Goal: Task Accomplishment & Management: Use online tool/utility

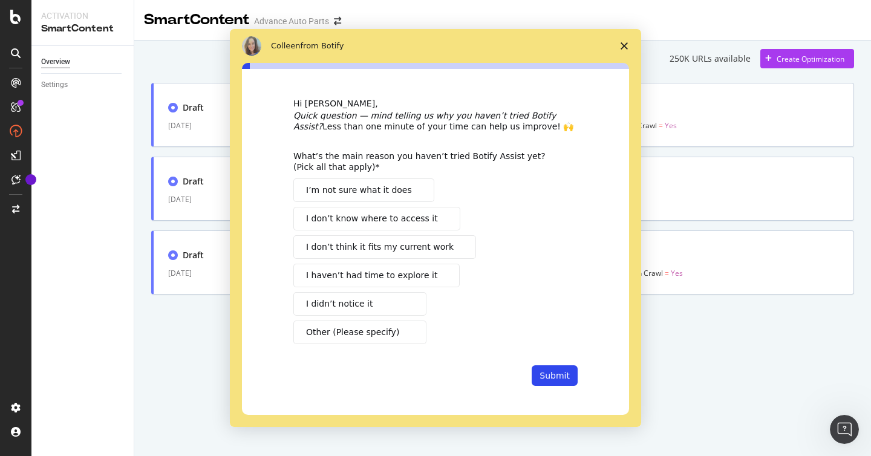
click at [626, 389] on div "Hi [PERSON_NAME], Quick question — mind telling us why you haven’t tried Botify…" at bounding box center [435, 242] width 387 height 346
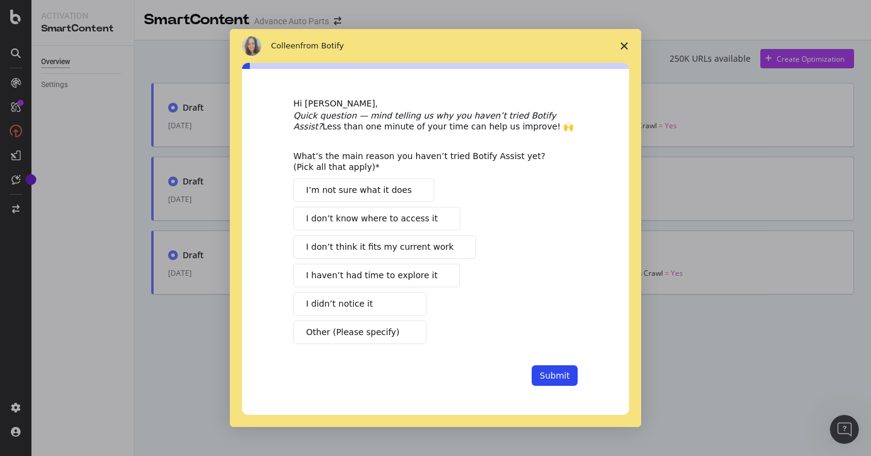
click at [629, 49] on span "Close survey" at bounding box center [624, 46] width 34 height 34
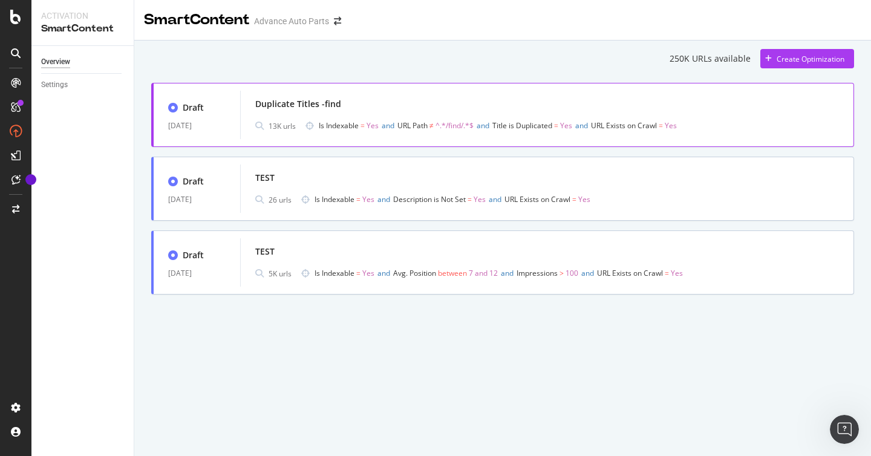
click at [318, 102] on div "Duplicate Titles -find" at bounding box center [298, 104] width 86 height 12
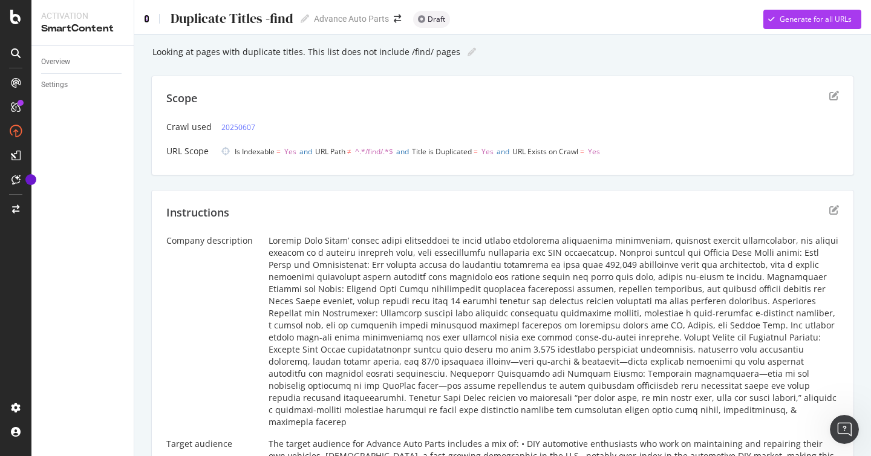
click at [148, 22] on icon at bounding box center [146, 19] width 5 height 8
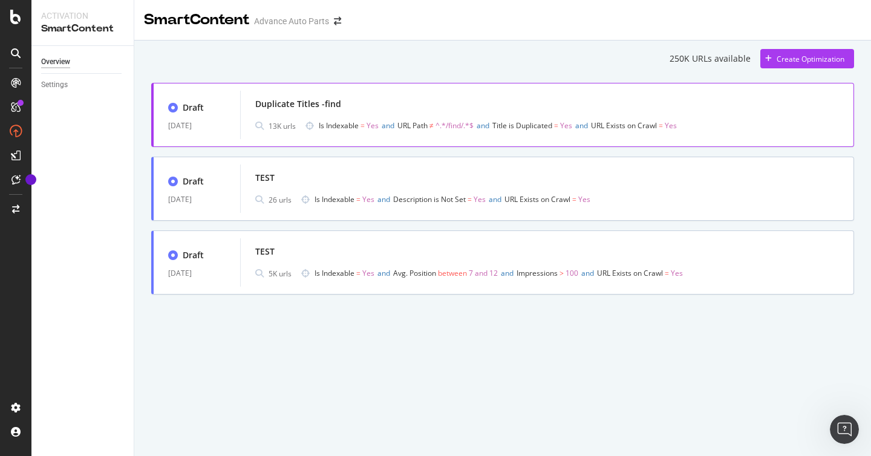
click at [332, 106] on div "Duplicate Titles -find" at bounding box center [298, 104] width 86 height 12
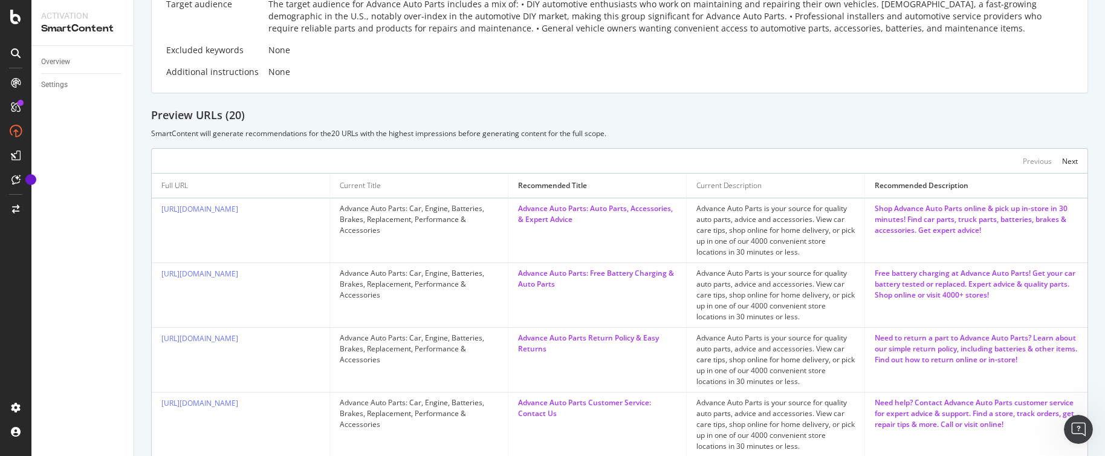
scroll to position [434, 0]
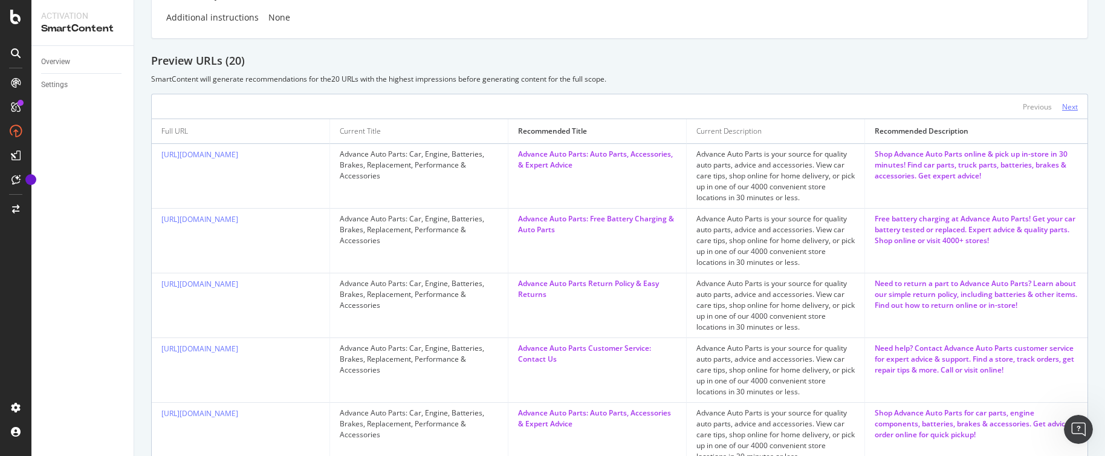
click at [870, 110] on div "Next" at bounding box center [1070, 107] width 16 height 10
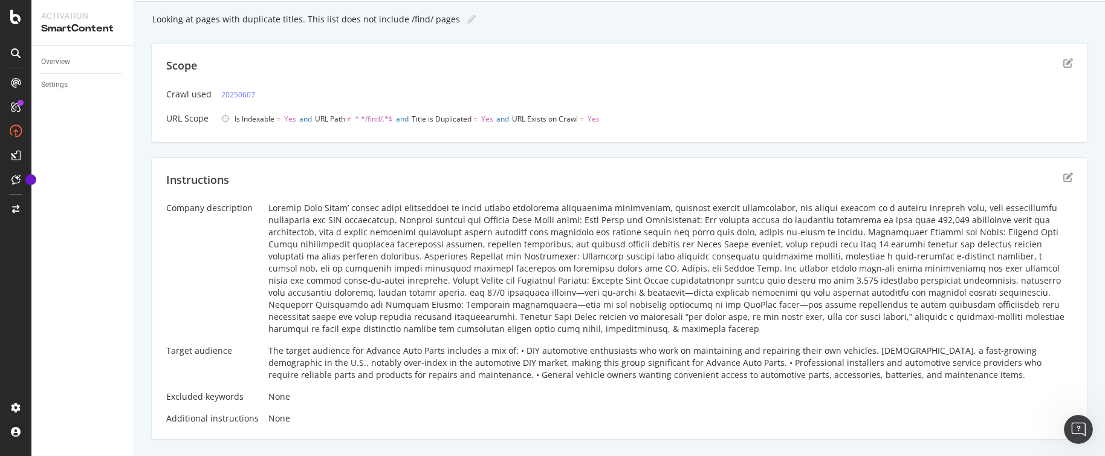
scroll to position [25, 0]
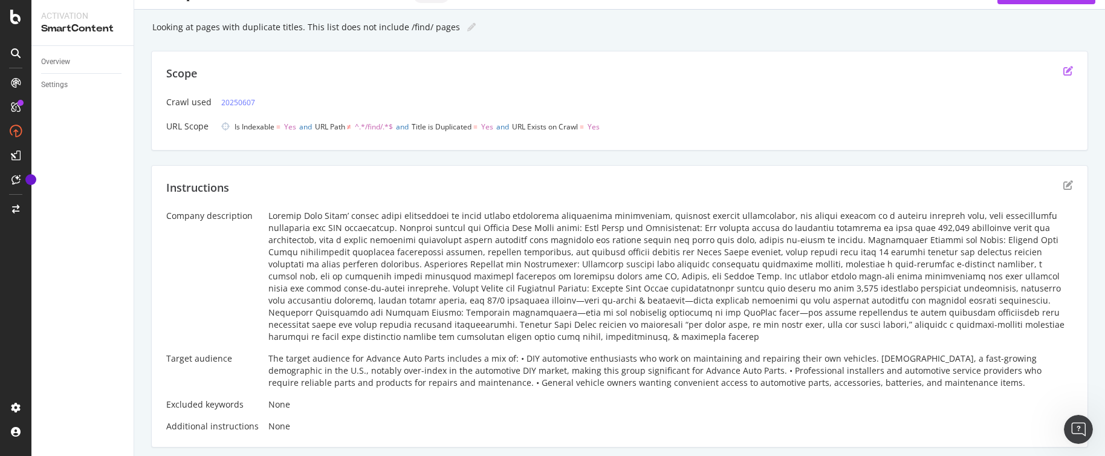
click at [870, 72] on icon "edit" at bounding box center [1069, 71] width 10 height 10
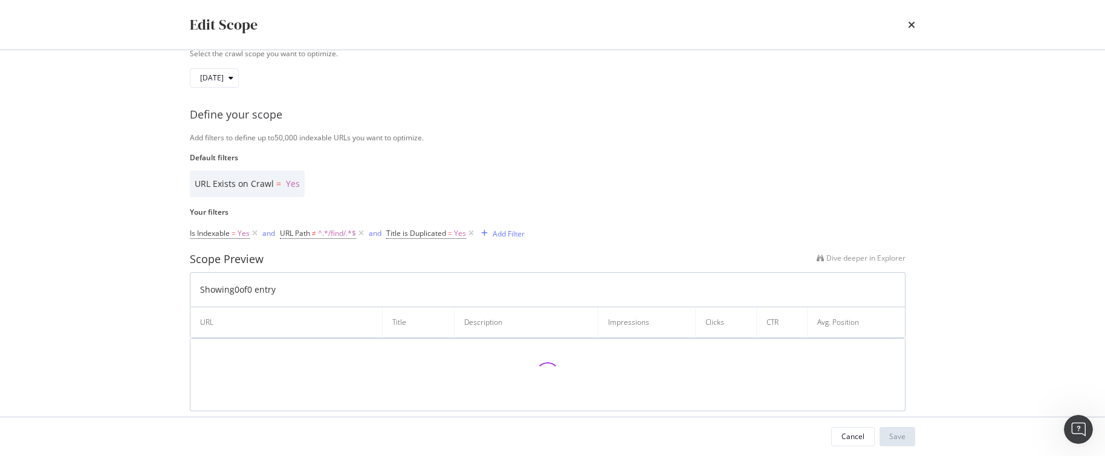
scroll to position [69, 0]
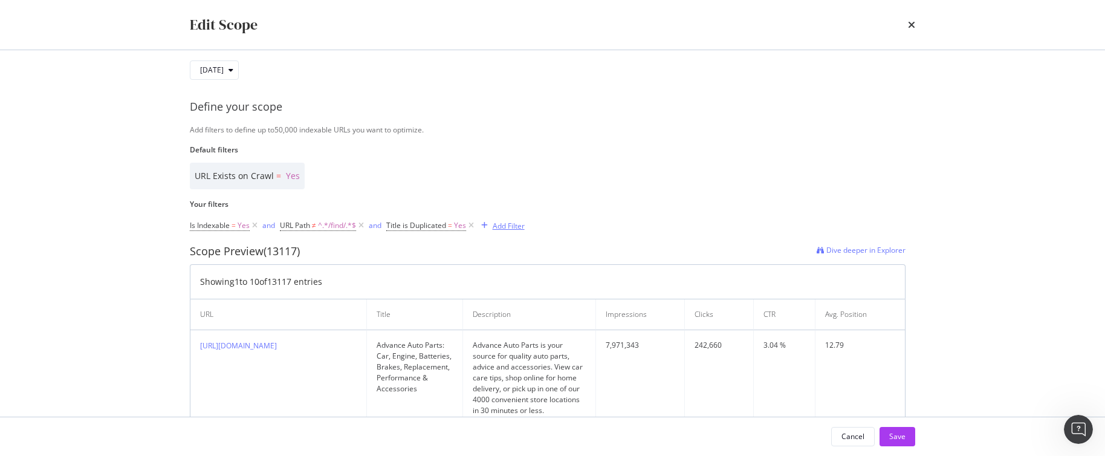
click at [518, 230] on div "Add Filter" at bounding box center [509, 226] width 32 height 10
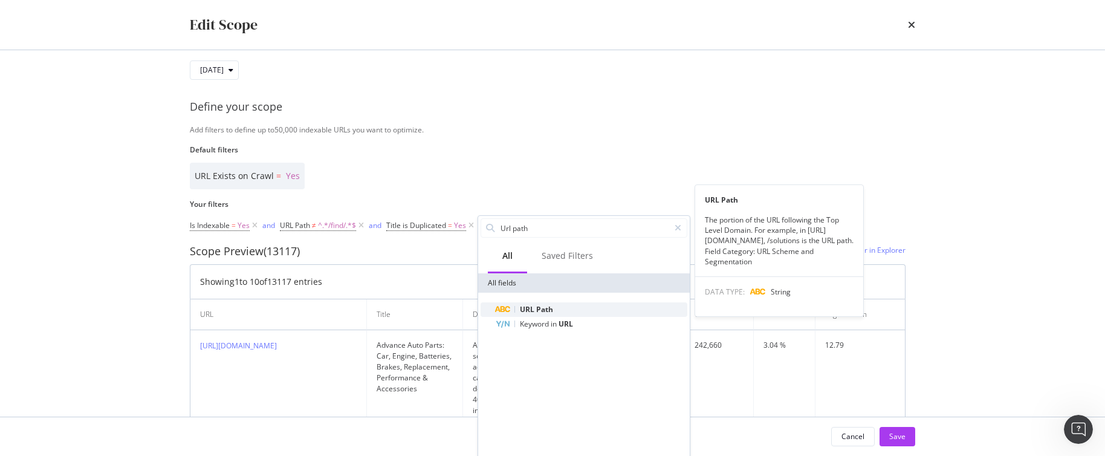
type input "Url path"
click at [541, 308] on span "Path" at bounding box center [544, 309] width 17 height 10
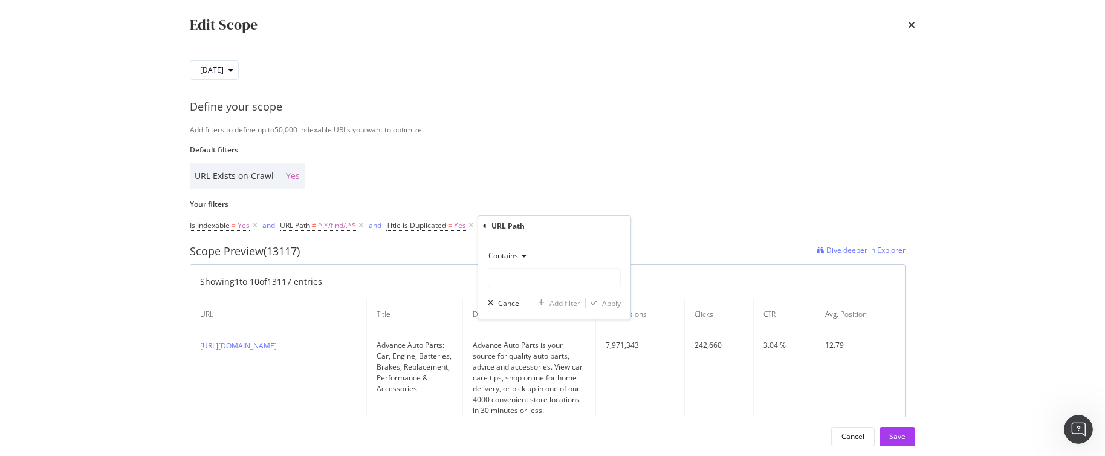
click at [522, 255] on icon "modal" at bounding box center [522, 255] width 8 height 7
click at [522, 386] on span "Doesn't contain" at bounding box center [520, 391] width 53 height 10
click at [538, 282] on input "Default filters" at bounding box center [555, 277] width 132 height 19
type input "/p/"
click at [616, 305] on div "Apply" at bounding box center [611, 303] width 19 height 10
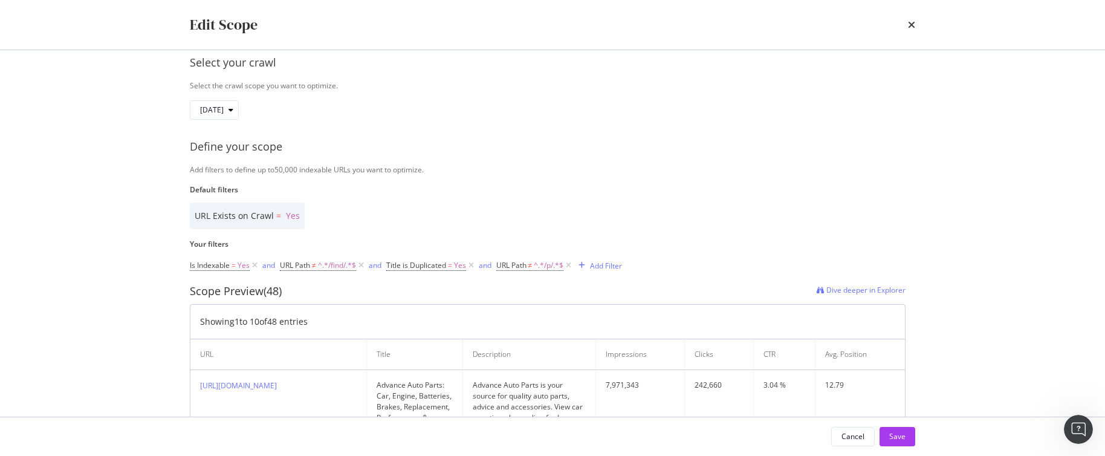
scroll to position [0, 0]
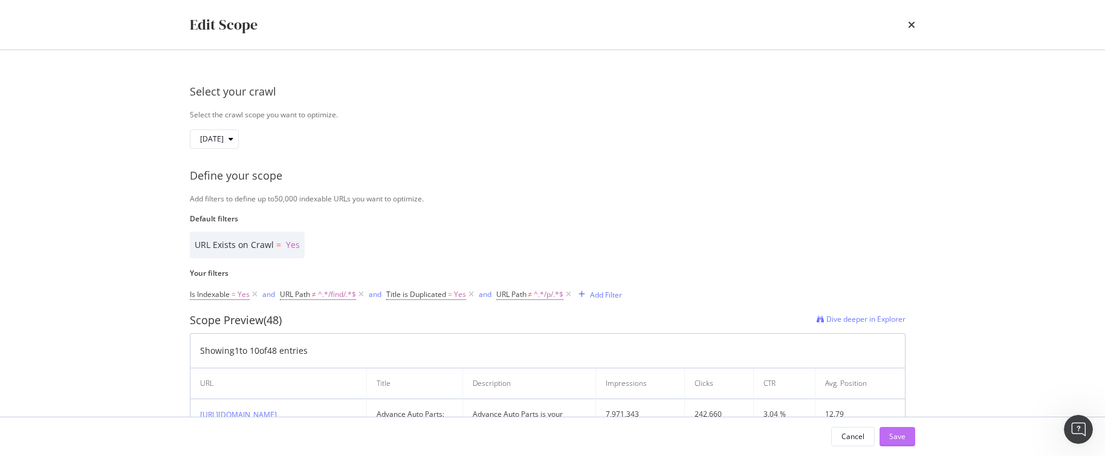
click at [870, 432] on div "Save" at bounding box center [898, 436] width 16 height 10
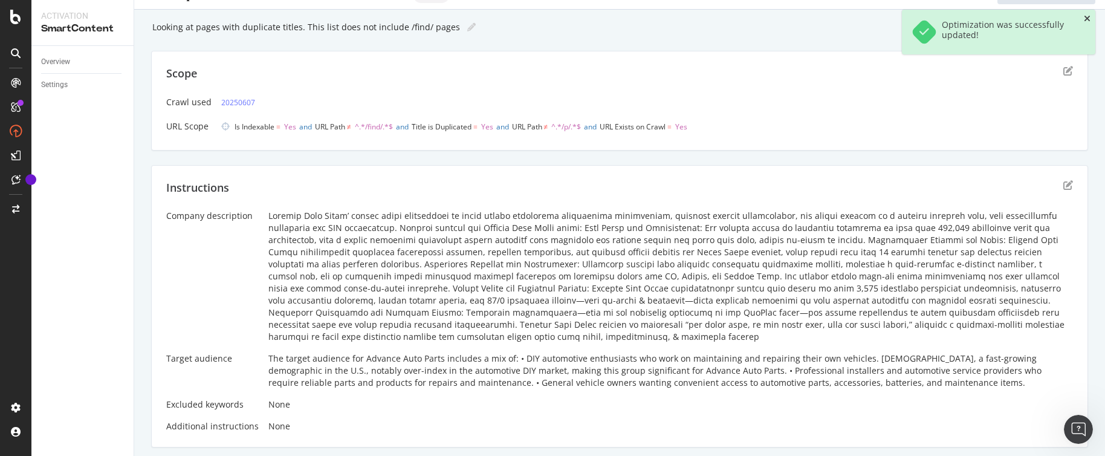
click at [870, 19] on icon "close toast" at bounding box center [1087, 19] width 7 height 8
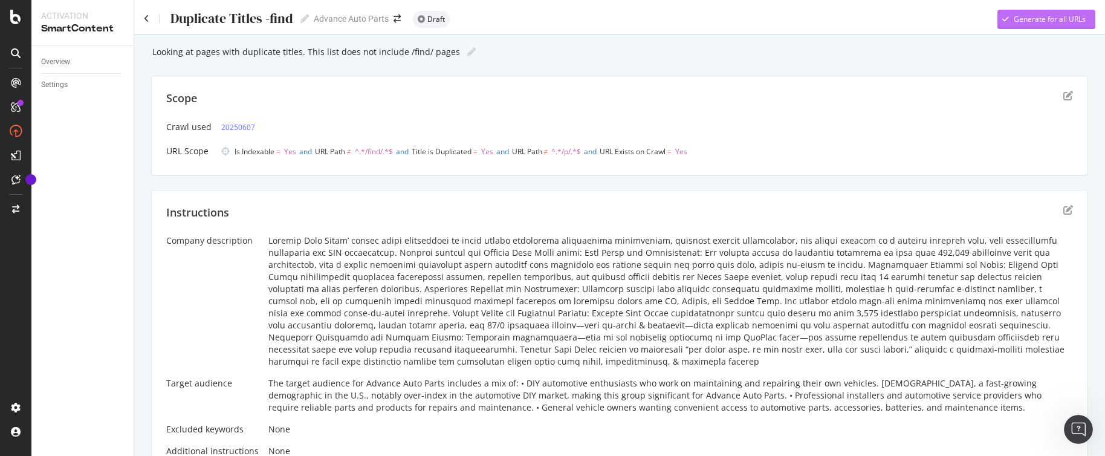
click at [870, 25] on div "Generate for all URLs" at bounding box center [1042, 19] width 88 height 18
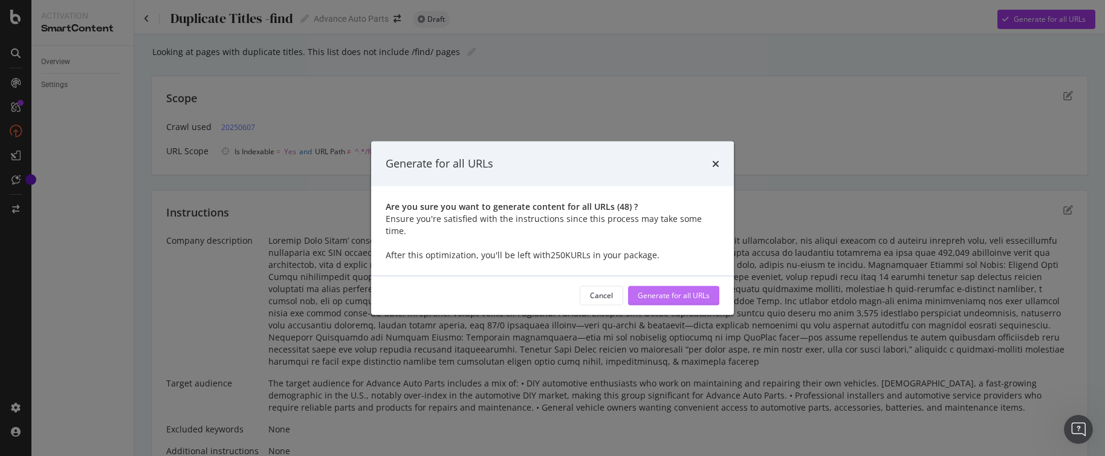
click at [673, 294] on div "Generate for all URLs" at bounding box center [674, 295] width 72 height 10
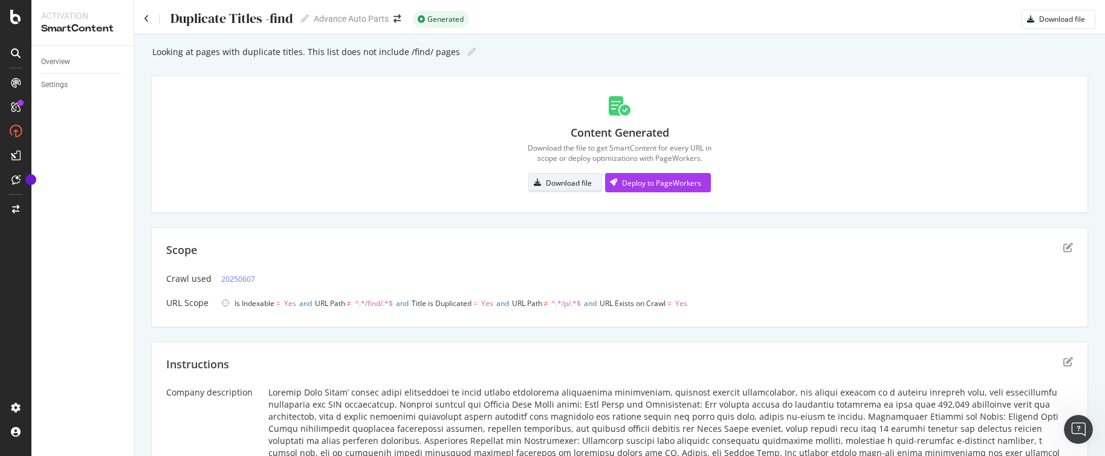
click at [577, 181] on div "Download file" at bounding box center [569, 183] width 46 height 10
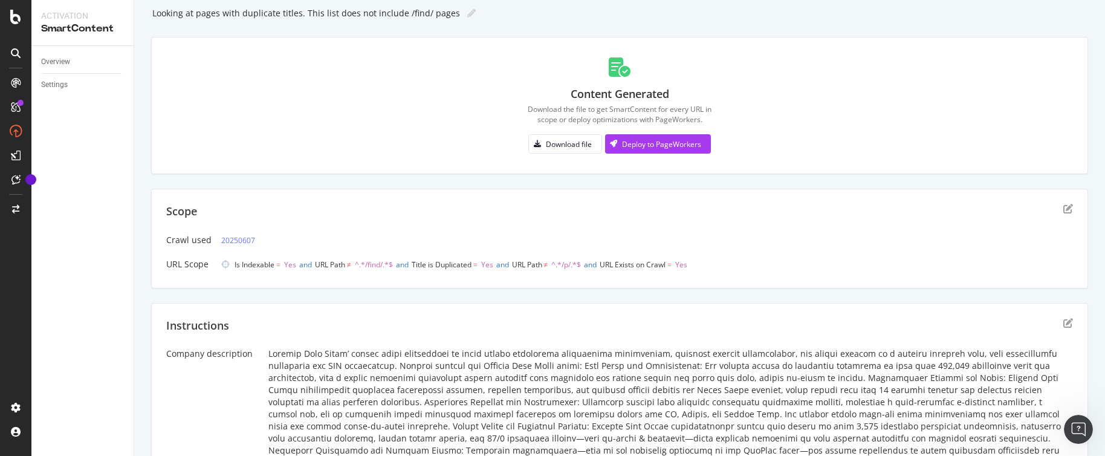
scroll to position [47, 0]
